Goal: Information Seeking & Learning: Learn about a topic

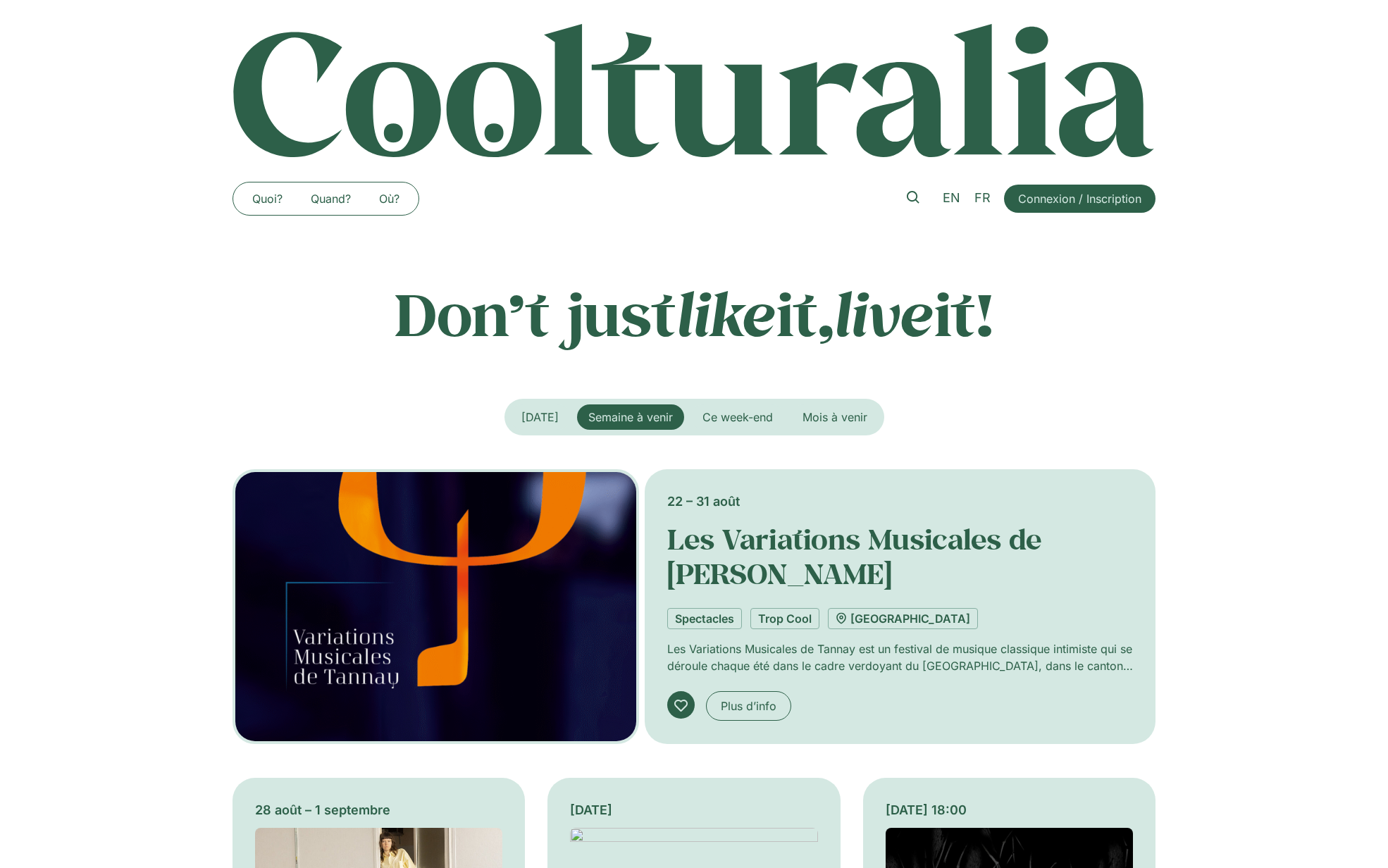
scroll to position [1404, 0]
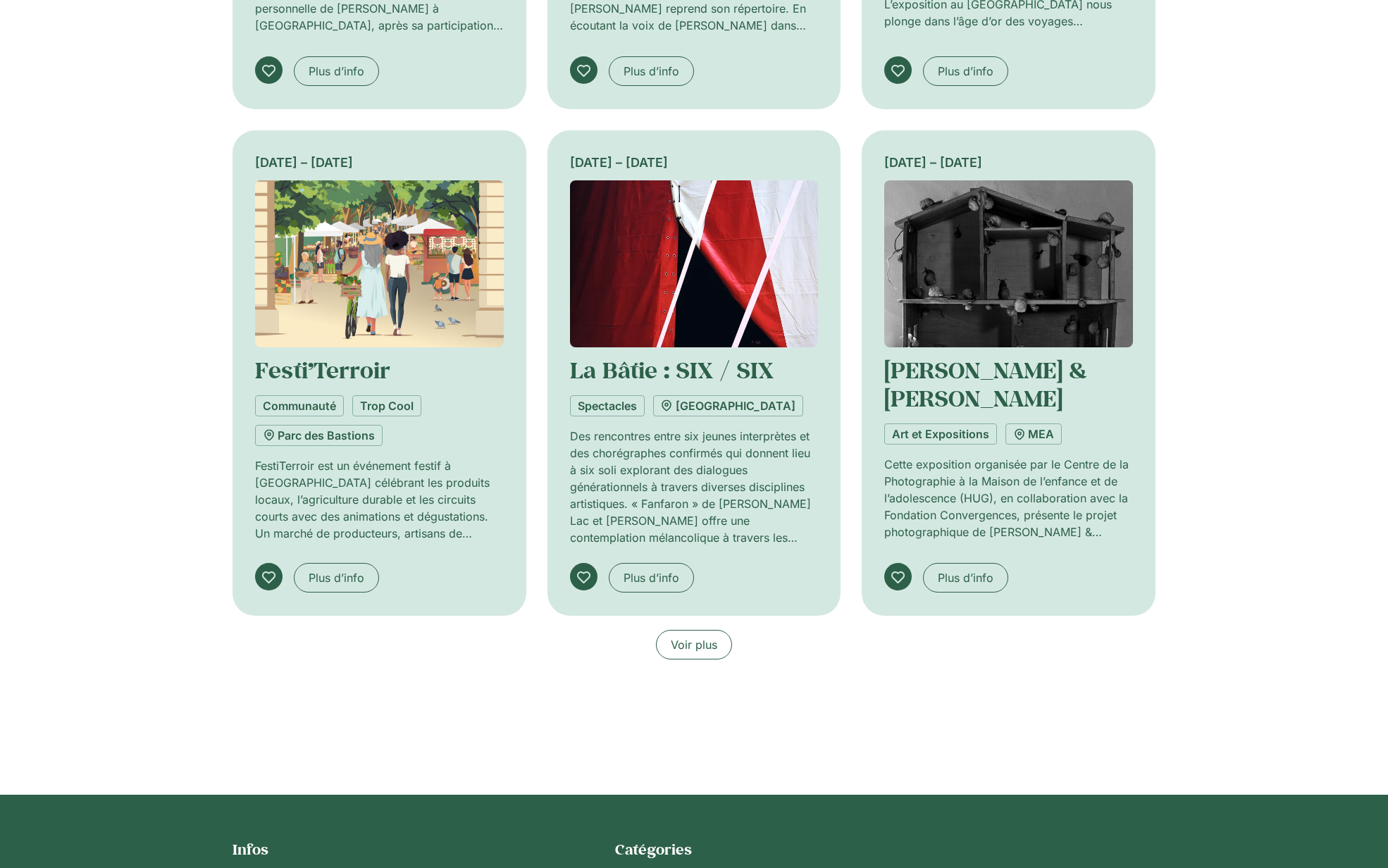
scroll to position [838, 0]
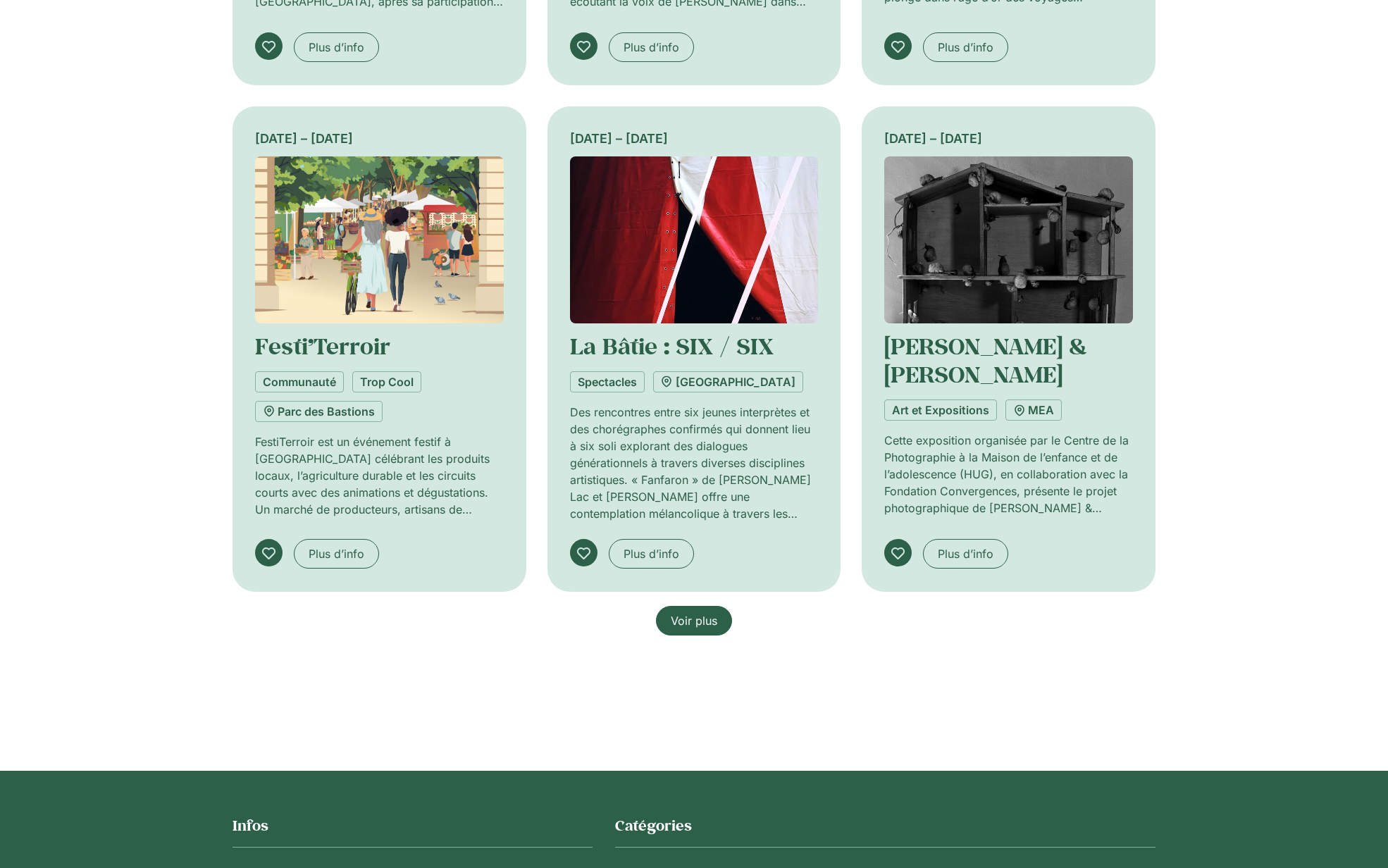
click at [705, 621] on span "Voir plus" at bounding box center [694, 621] width 46 height 17
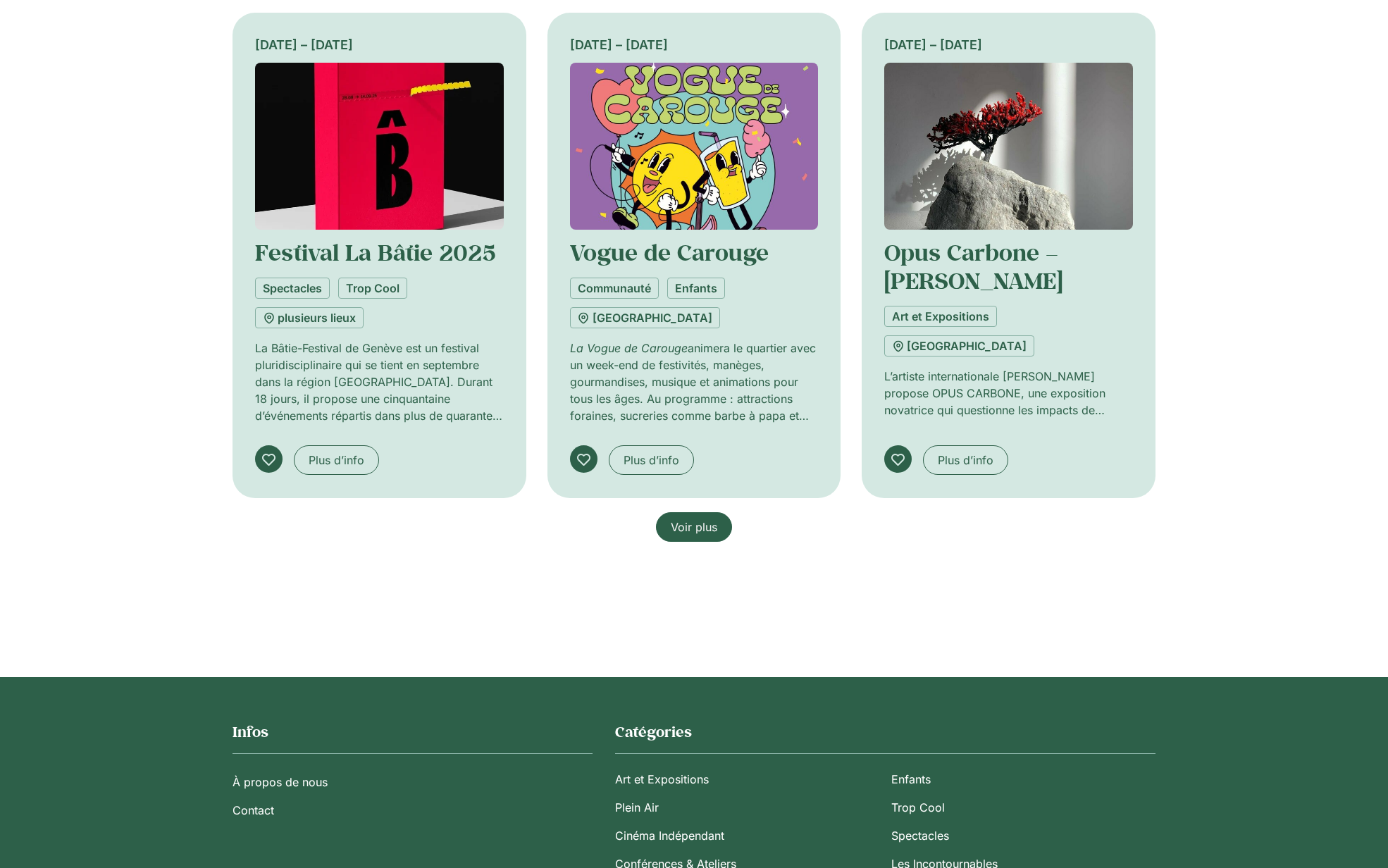
scroll to position [1944, 0]
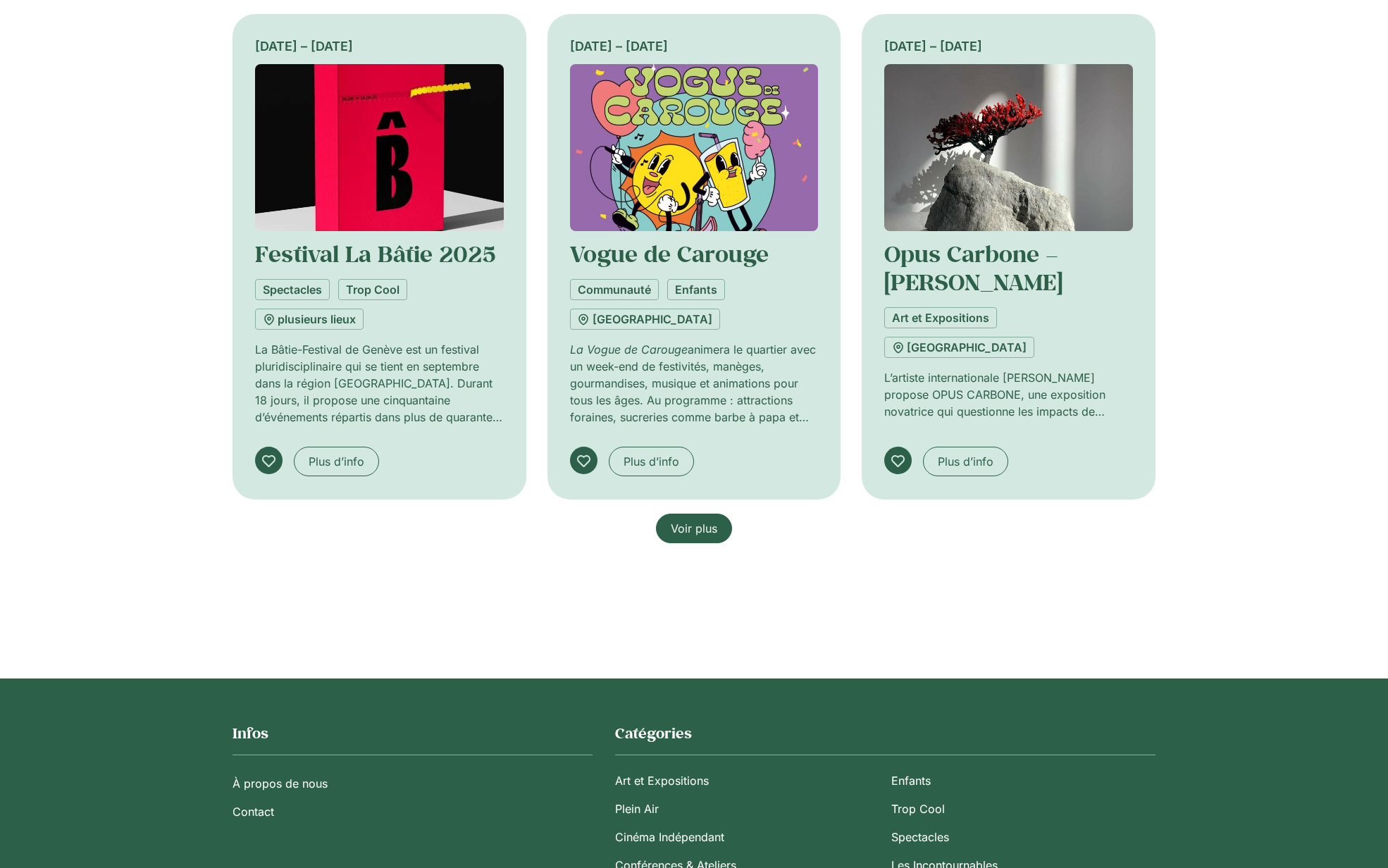
click at [706, 524] on span "Voir plus" at bounding box center [694, 529] width 46 height 17
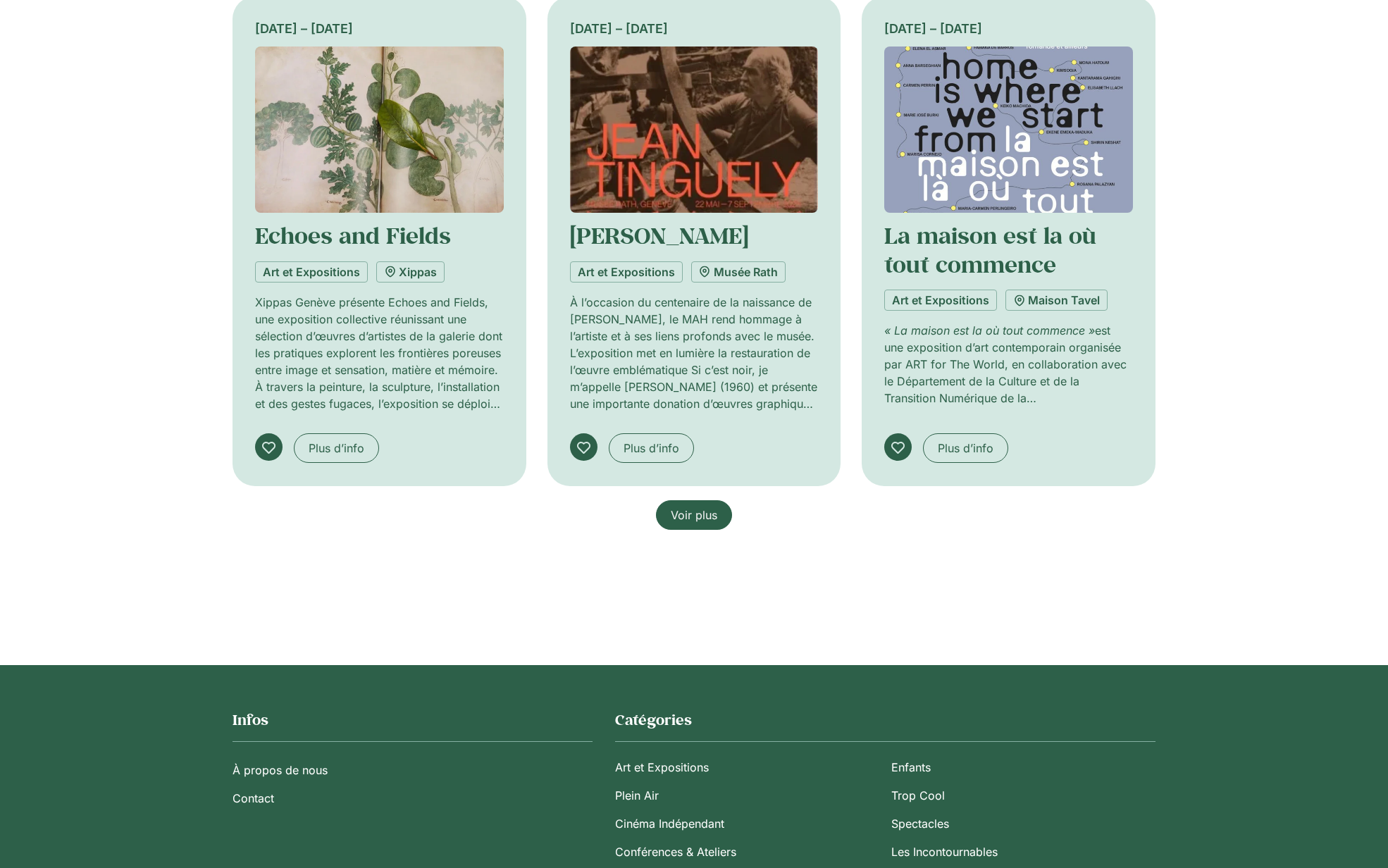
click at [685, 500] on link "Voir plus" at bounding box center [694, 515] width 76 height 29
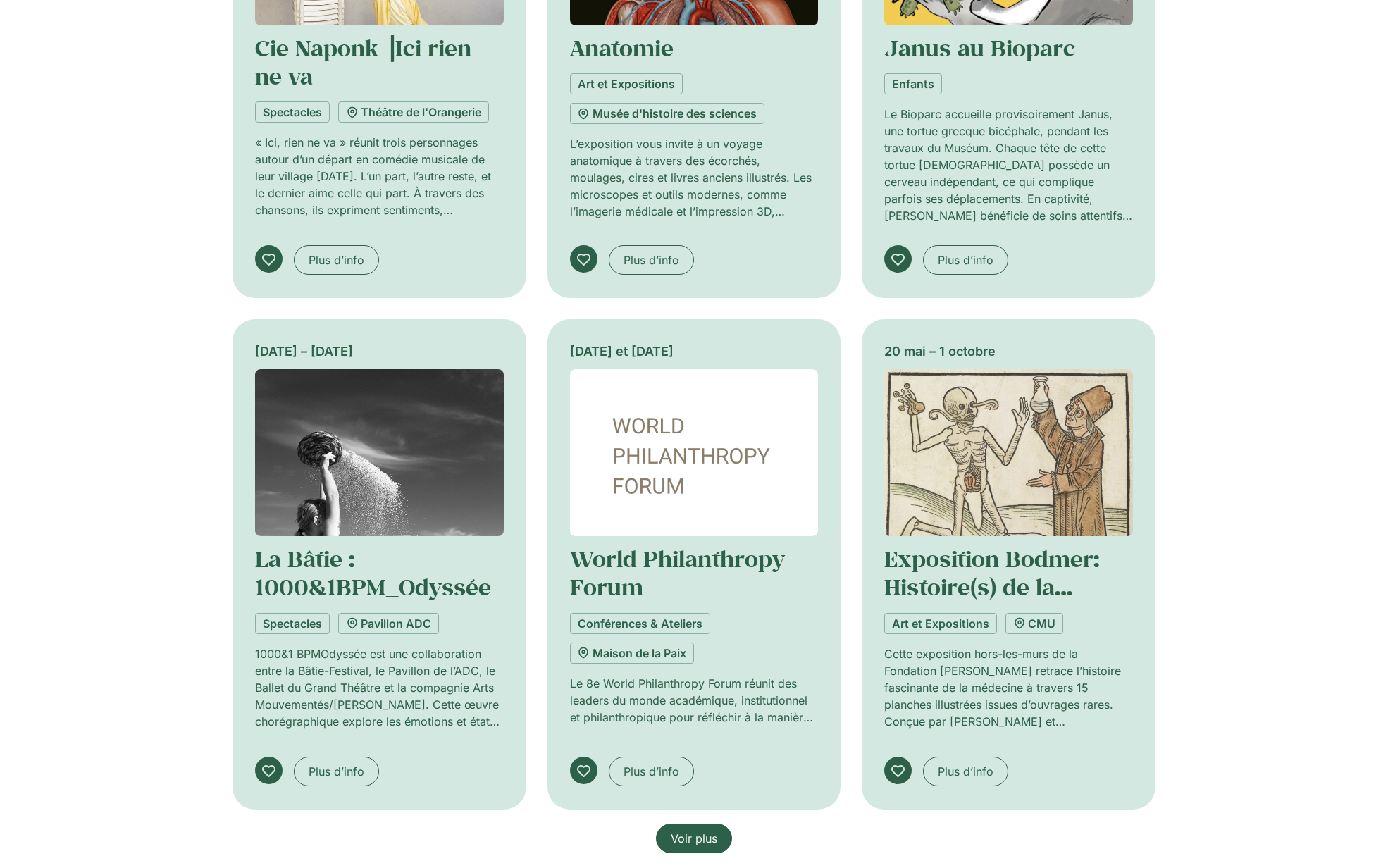
scroll to position [3705, 0]
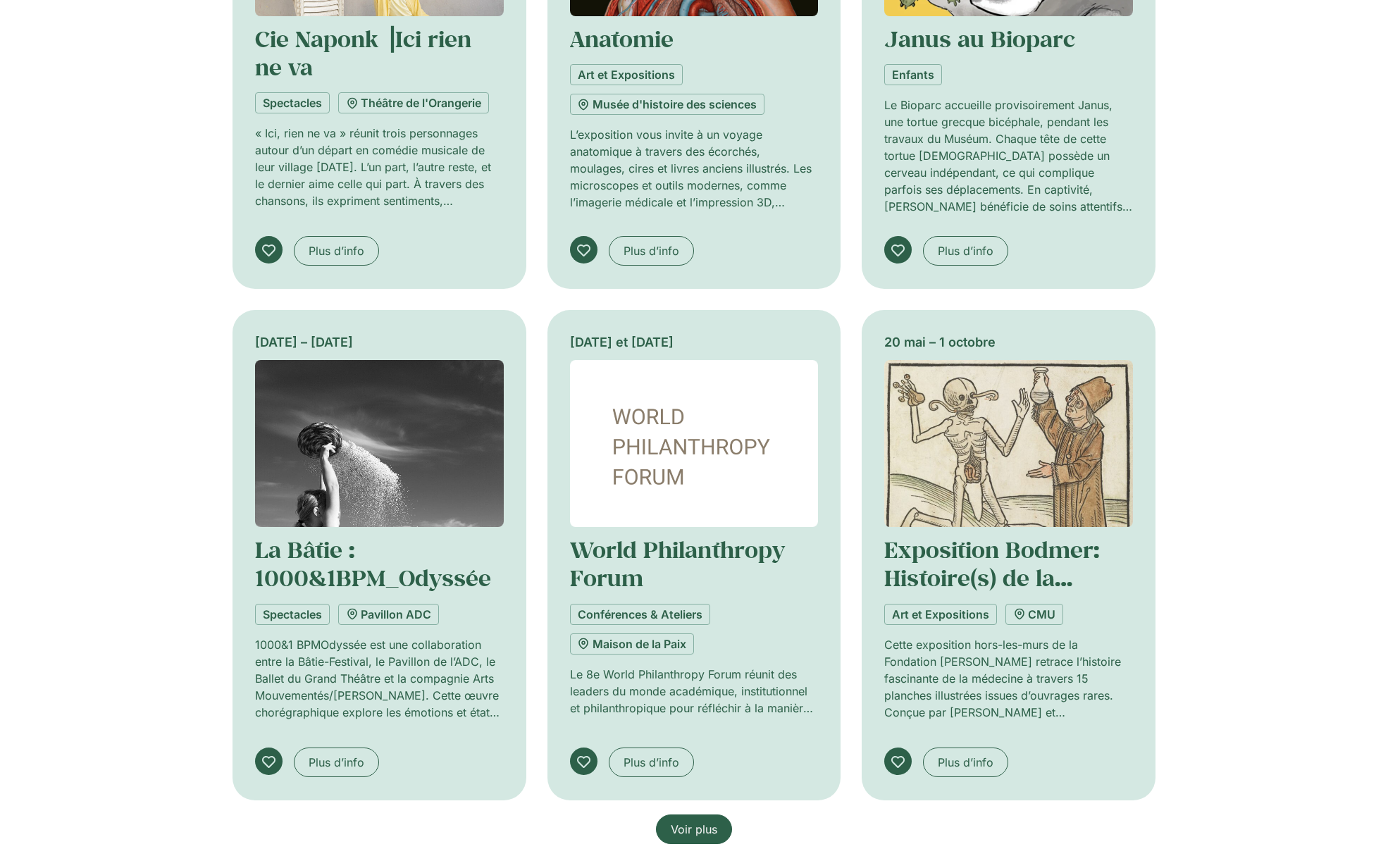
click at [690, 821] on span "Voir plus" at bounding box center [694, 829] width 46 height 17
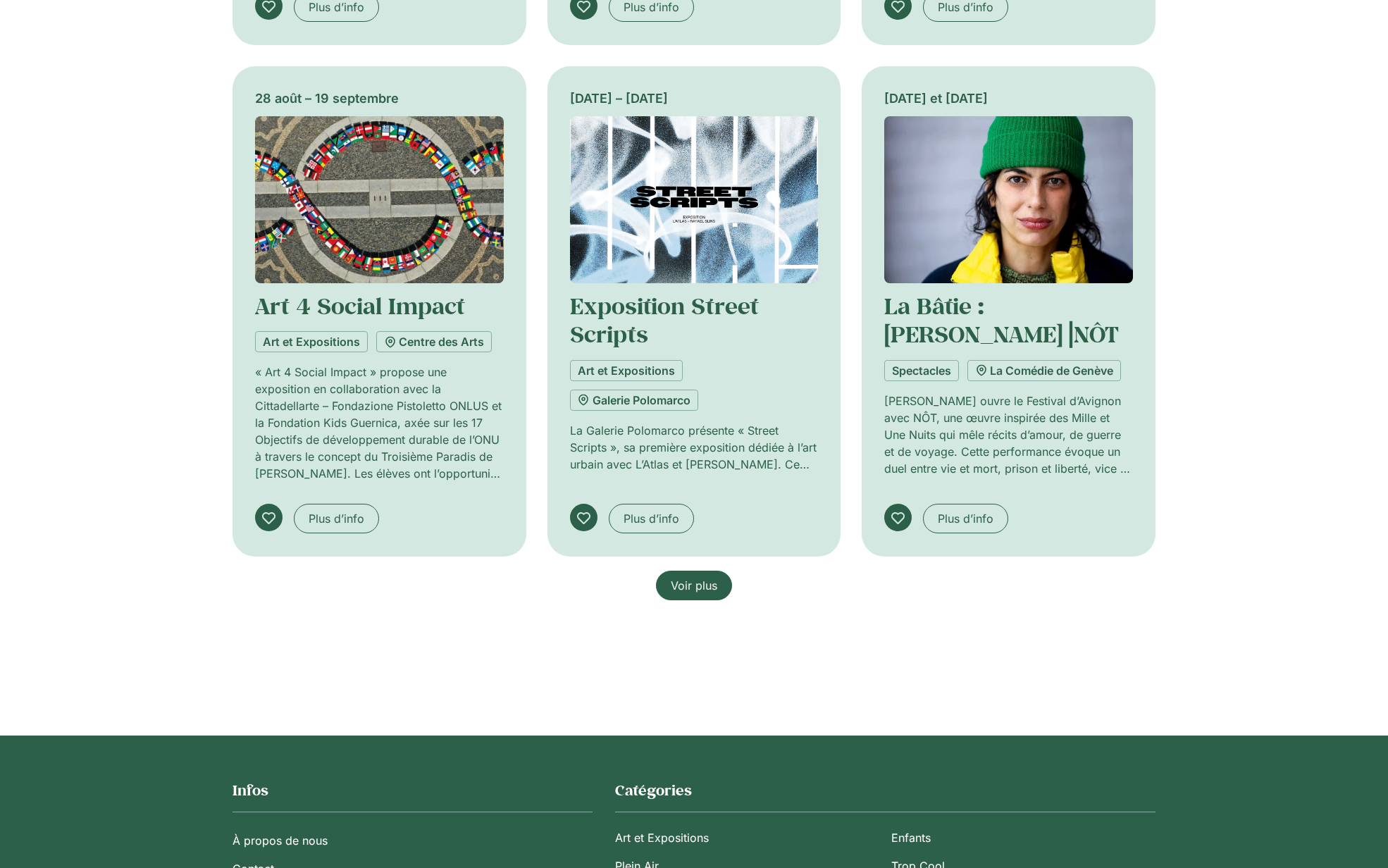
scroll to position [4973, 0]
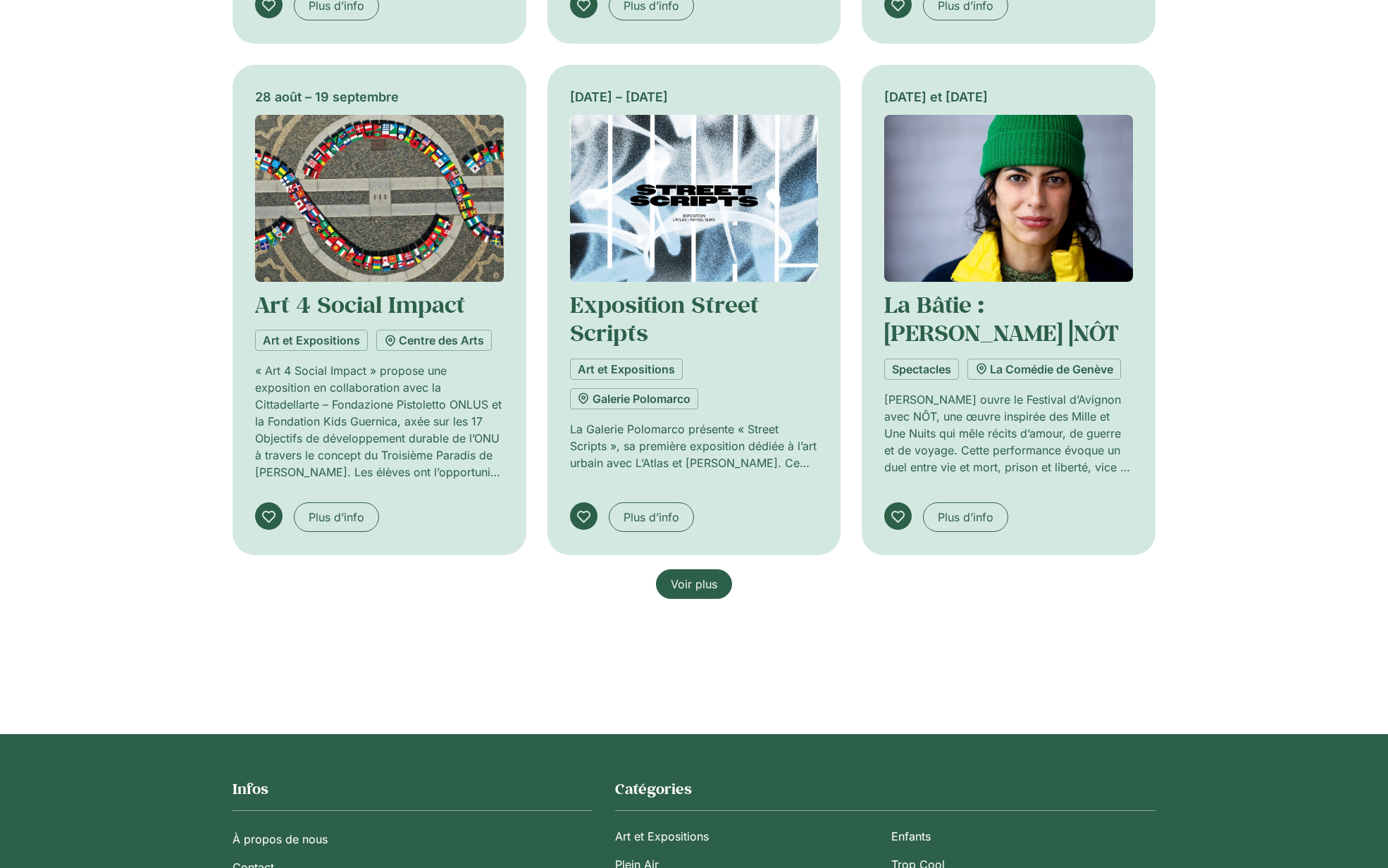
click at [672, 576] on span "Voir plus" at bounding box center [694, 585] width 46 height 17
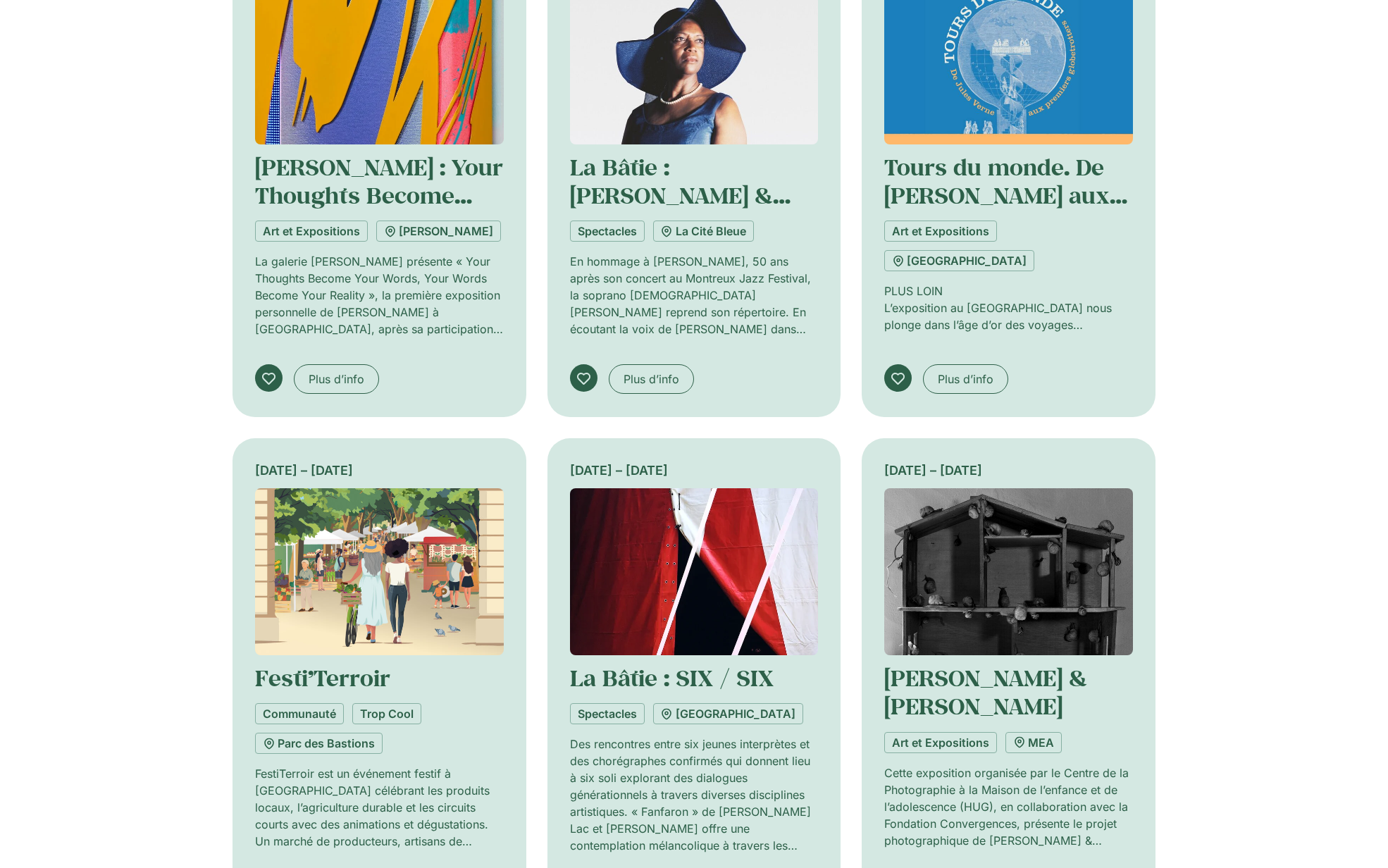
scroll to position [0, 0]
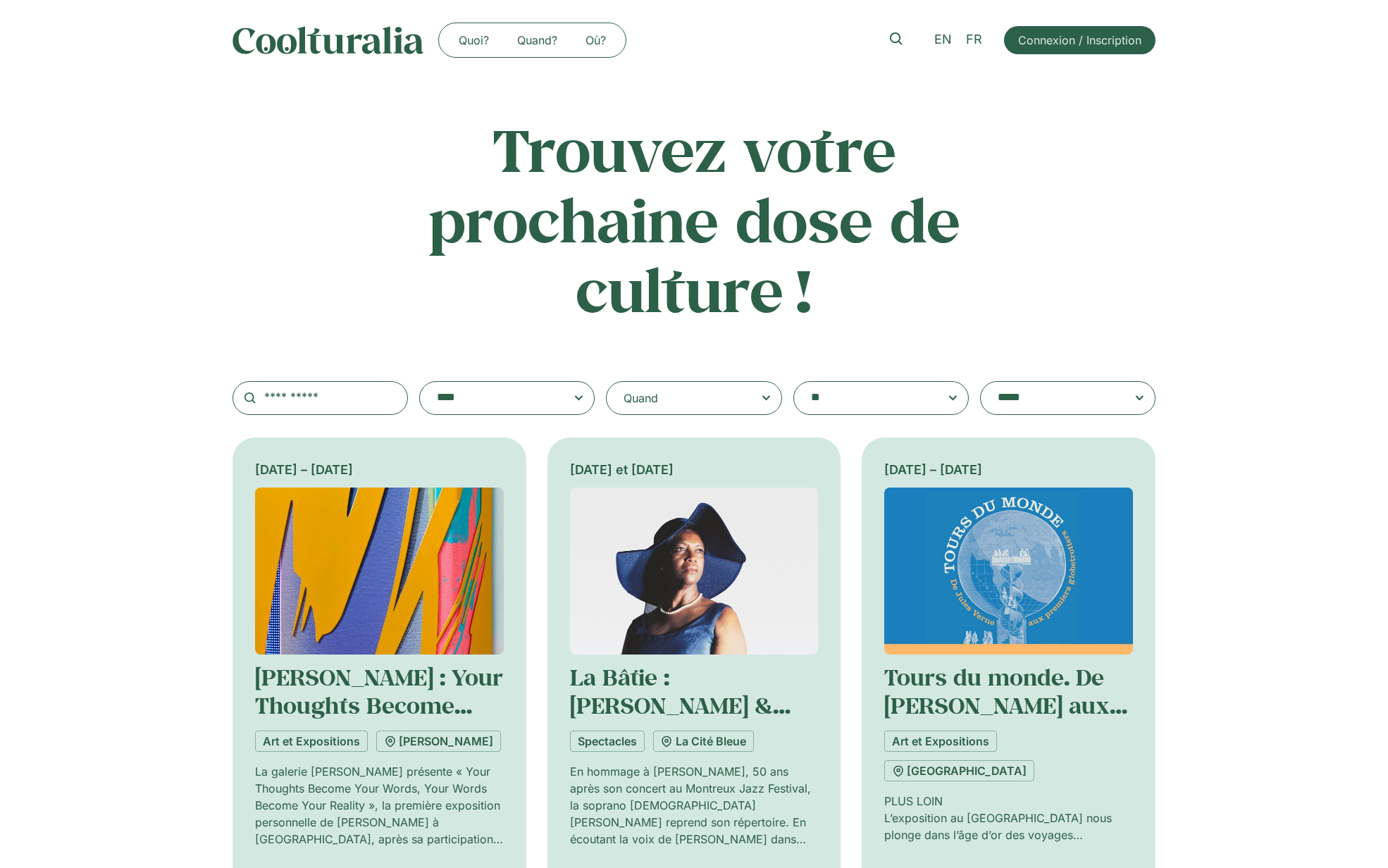
click at [735, 393] on div "Quand" at bounding box center [694, 398] width 176 height 34
click at [0, 0] on input "Quand" at bounding box center [0, 0] width 0 height 0
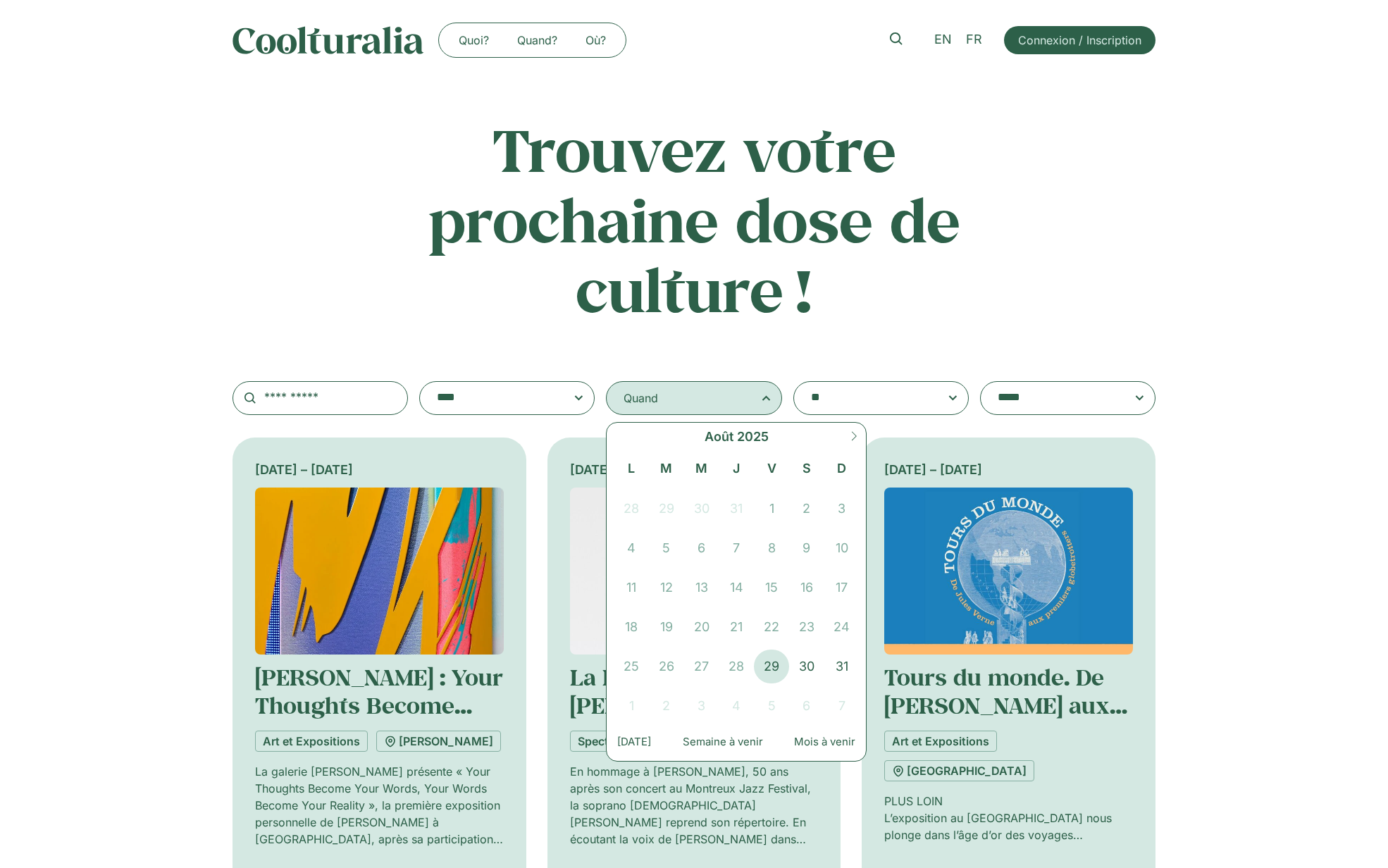
click at [850, 437] on icon at bounding box center [853, 436] width 9 height 9
select select "*"
click at [836, 499] on span "7" at bounding box center [842, 508] width 35 height 34
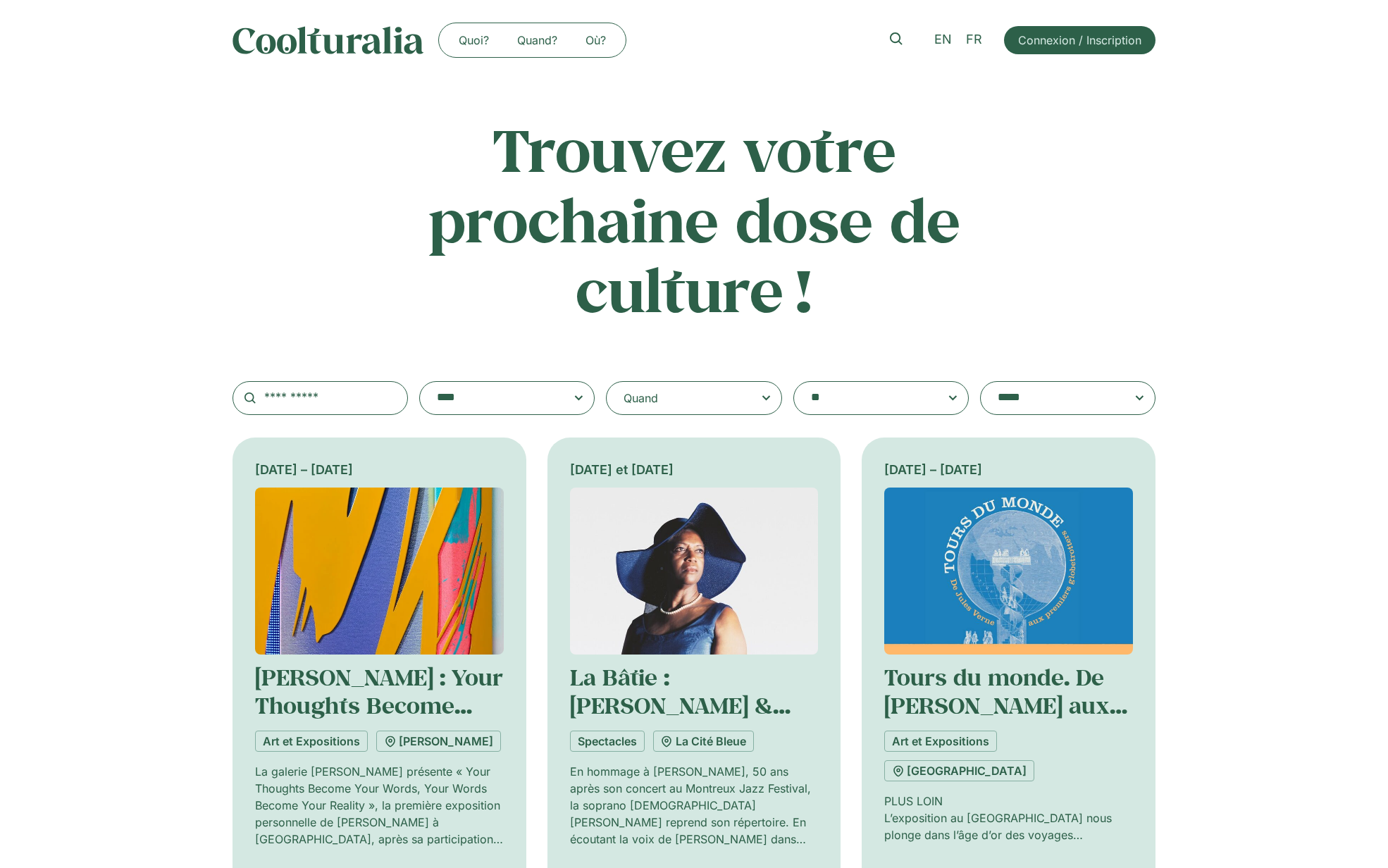
click at [140, 389] on div "**********" at bounding box center [694, 264] width 1388 height 301
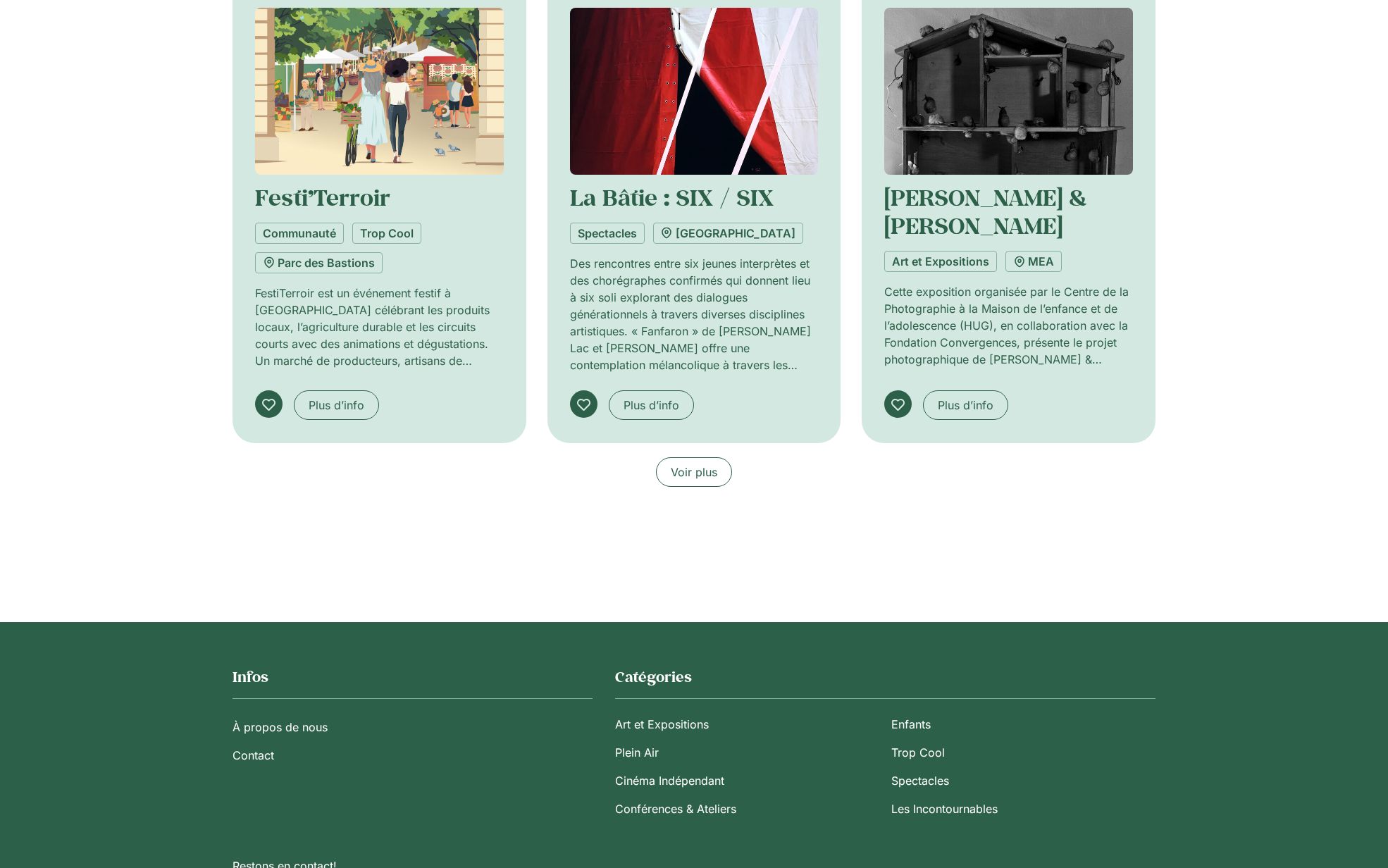
scroll to position [989, 0]
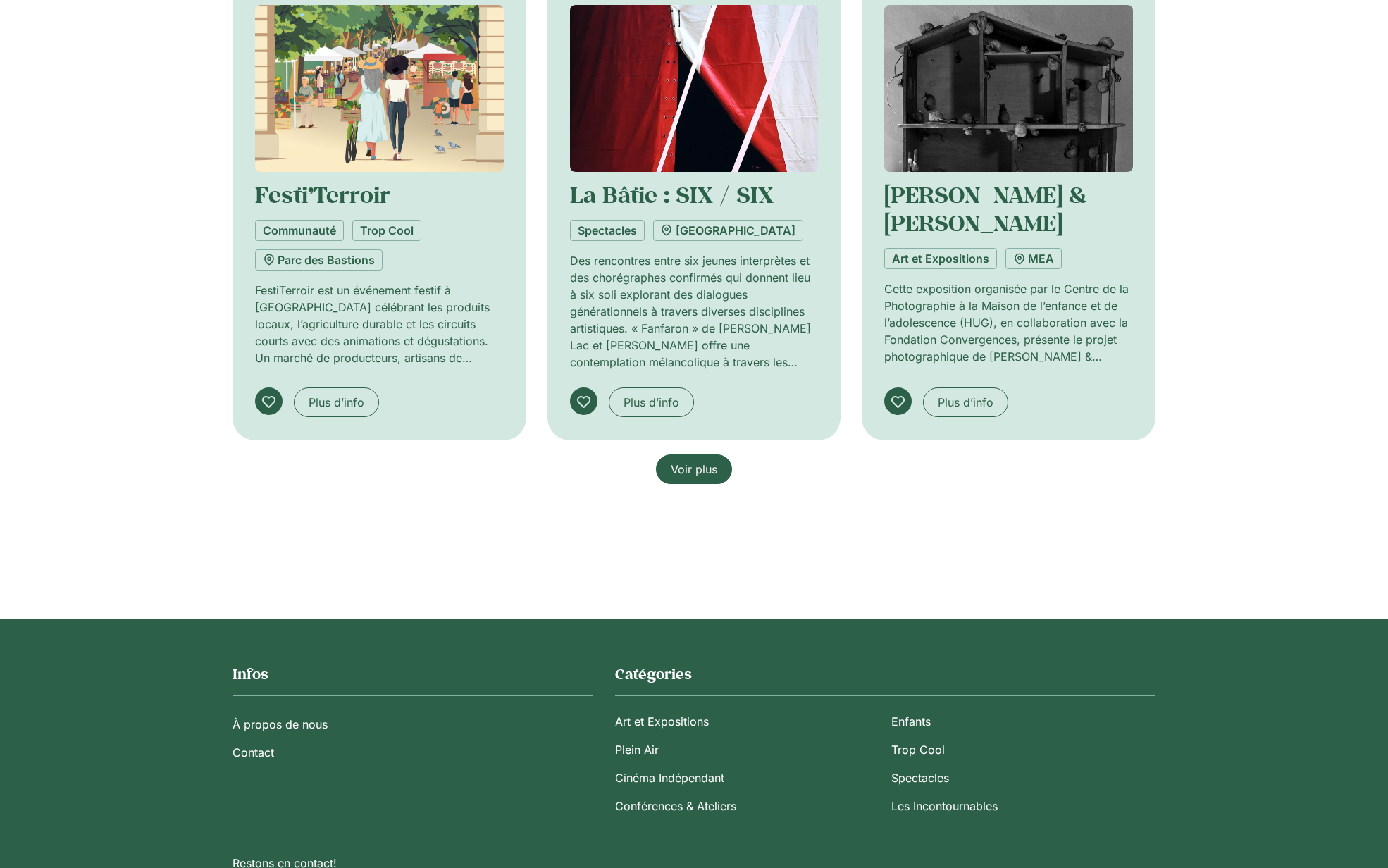
click at [672, 461] on span "Voir plus" at bounding box center [694, 469] width 46 height 17
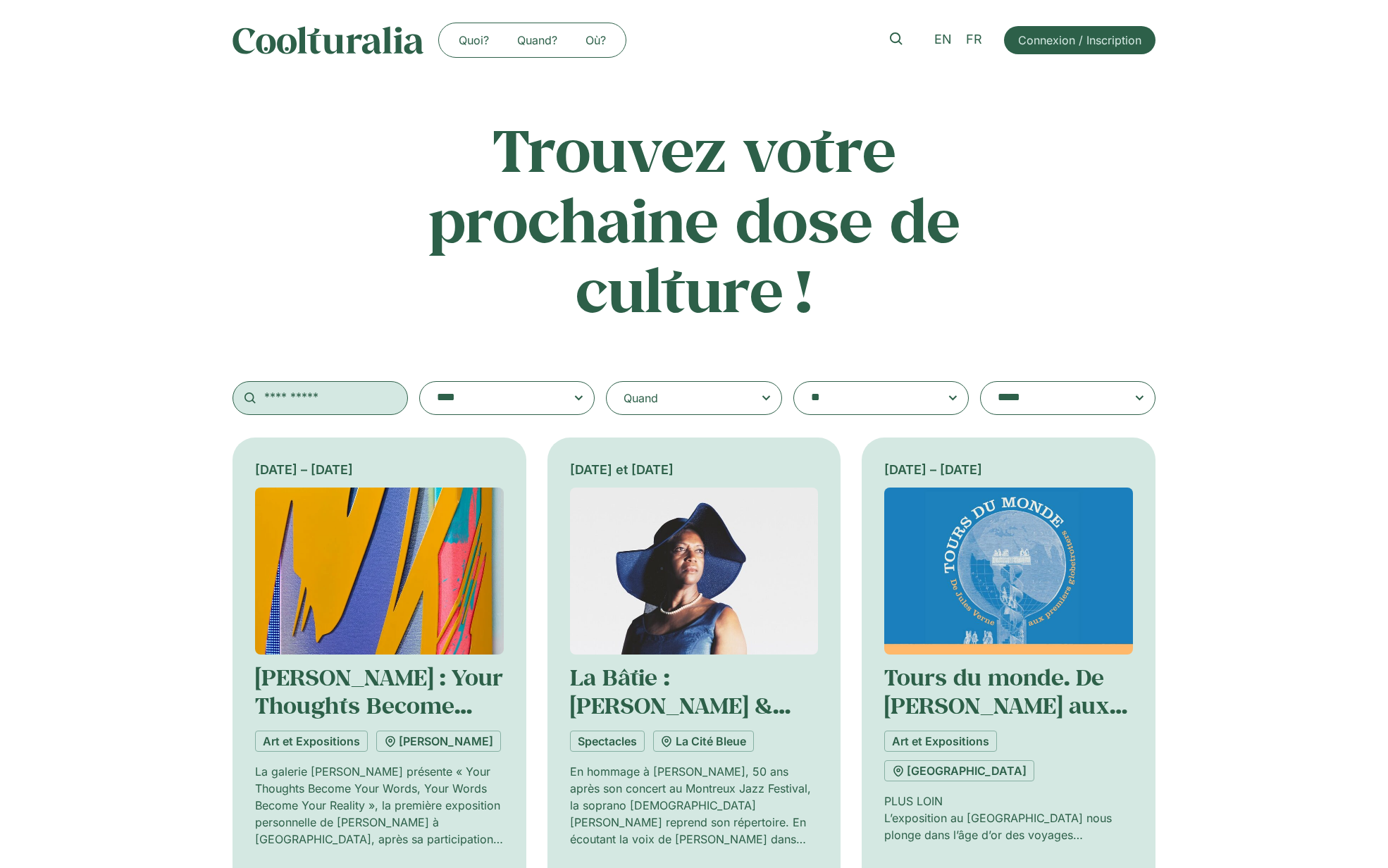
click at [325, 404] on input "text" at bounding box center [320, 398] width 176 height 34
type input "********"
